Goal: Task Accomplishment & Management: Use online tool/utility

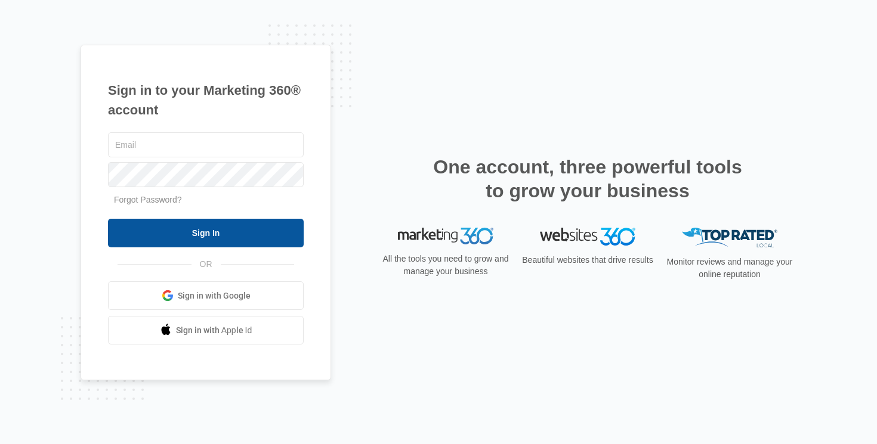
type input "[EMAIL_ADDRESS][PERSON_NAME][DOMAIN_NAME]"
click at [210, 242] on input "Sign In" at bounding box center [206, 233] width 196 height 29
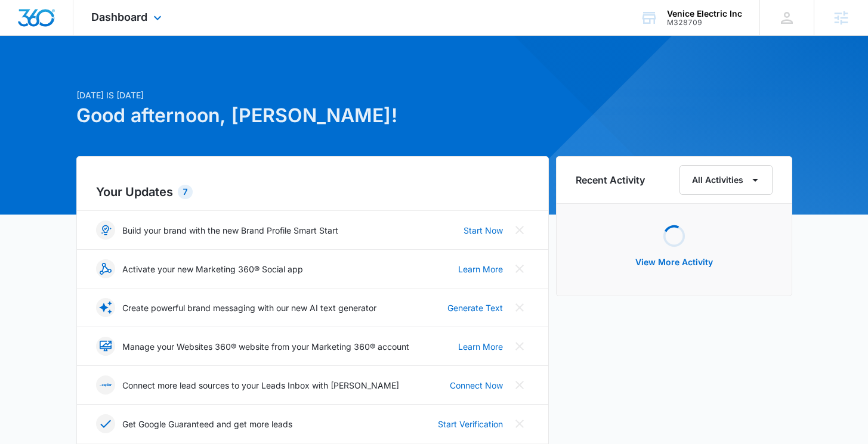
click at [122, 8] on div "Dashboard Apps Reputation CRM Email Social Content Ads Intelligence Files Brand…" at bounding box center [127, 17] width 109 height 35
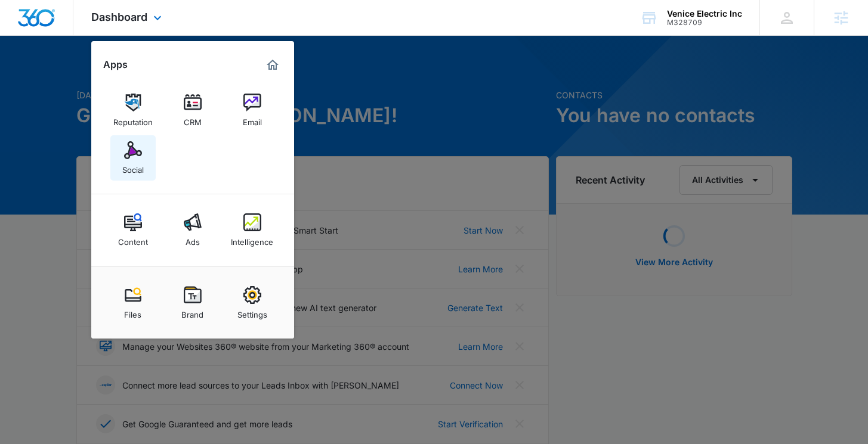
click at [125, 154] on img at bounding box center [133, 150] width 18 height 18
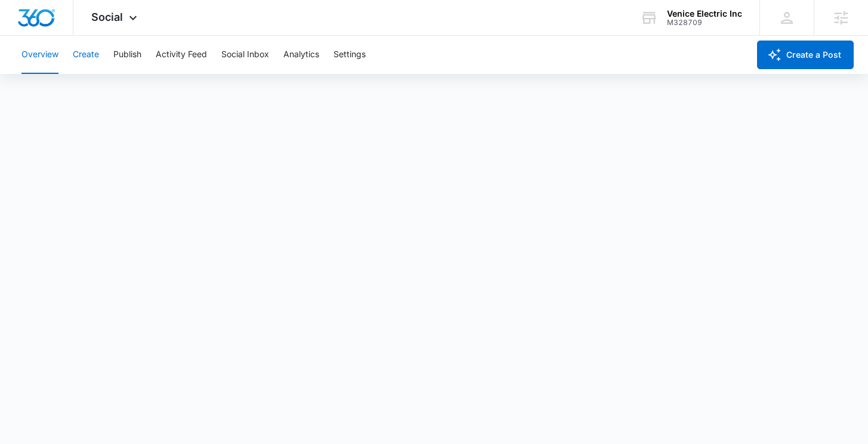
click at [75, 55] on button "Create" at bounding box center [86, 55] width 26 height 38
